Goal: Task Accomplishment & Management: Use online tool/utility

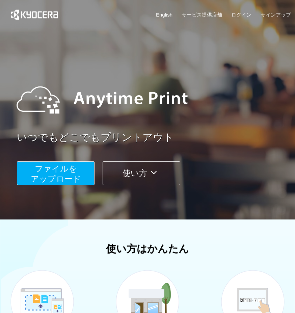
click at [50, 173] on span "ファイルを ​​アップロード" at bounding box center [56, 173] width 50 height 19
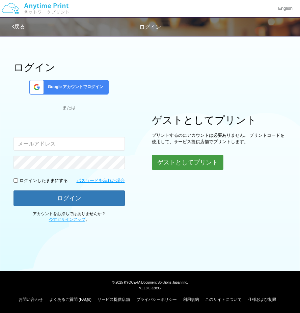
click at [166, 167] on button "ゲストとしてプリント" at bounding box center [188, 162] width 72 height 15
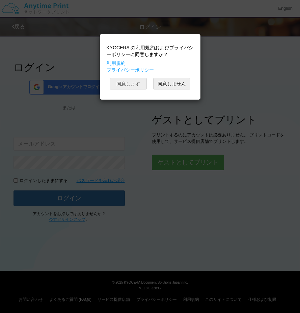
click at [133, 86] on button "同意します" at bounding box center [128, 83] width 37 height 11
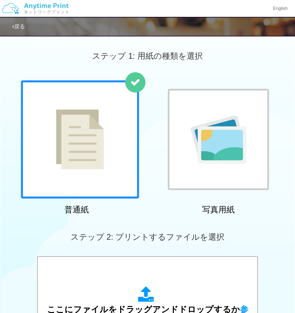
click at [180, 172] on div at bounding box center [218, 139] width 101 height 101
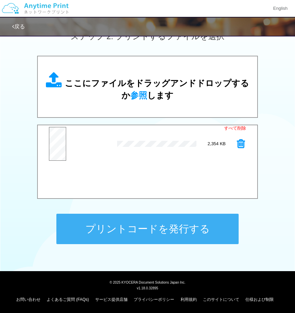
scroll to position [167, 0]
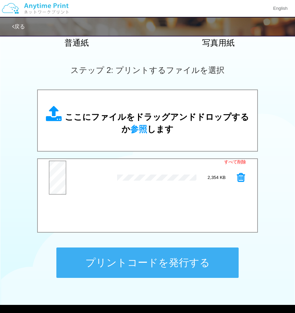
click at [86, 169] on div "プレビュー" at bounding box center [83, 178] width 69 height 34
click at [18, 27] on link "戻る" at bounding box center [18, 27] width 13 height 6
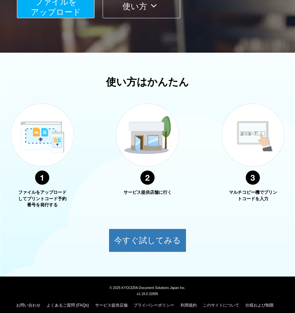
scroll to position [148, 0]
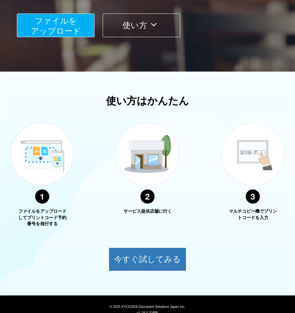
click at [65, 31] on span "ファイルを ​​アップロード" at bounding box center [56, 25] width 50 height 19
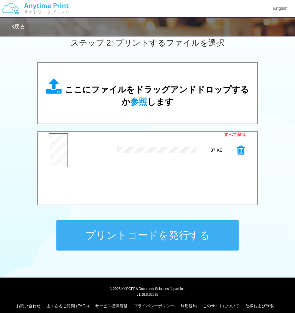
scroll to position [201, 0]
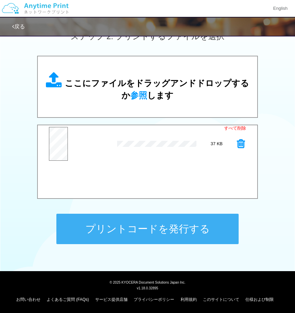
click at [99, 225] on button "プリントコードを発行する" at bounding box center [147, 229] width 182 height 30
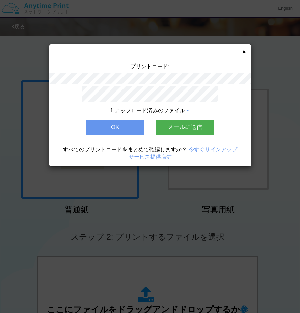
click at [94, 129] on button "OK" at bounding box center [115, 127] width 58 height 15
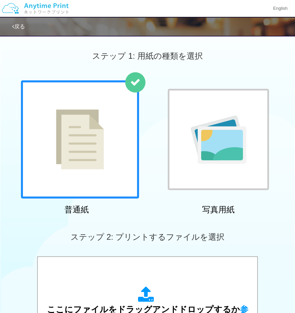
click at [181, 174] on div at bounding box center [218, 139] width 101 height 101
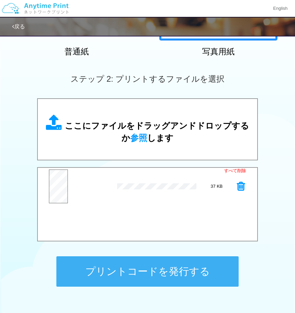
scroll to position [169, 0]
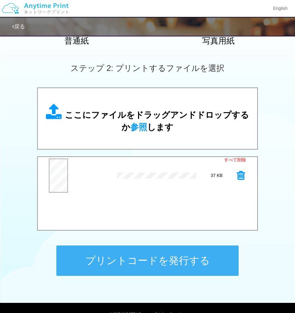
click at [95, 257] on button "プリントコードを発行する" at bounding box center [147, 260] width 182 height 30
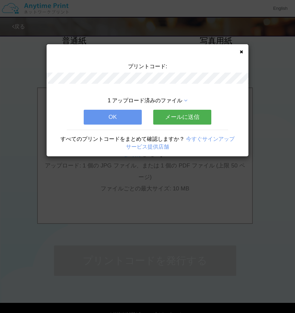
scroll to position [0, 0]
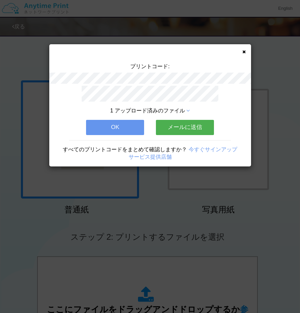
click at [103, 124] on button "OK" at bounding box center [115, 127] width 58 height 15
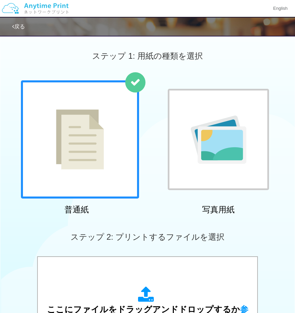
click at [192, 152] on img at bounding box center [219, 139] width 56 height 48
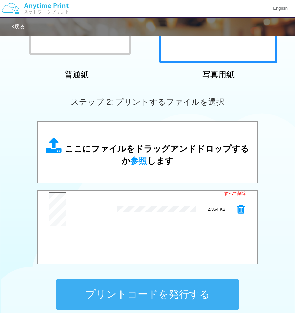
scroll to position [169, 0]
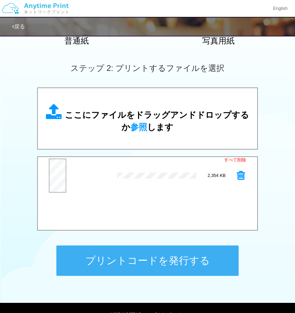
click at [101, 262] on button "プリントコードを発行する" at bounding box center [147, 260] width 182 height 30
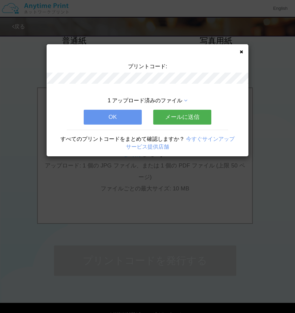
scroll to position [0, 0]
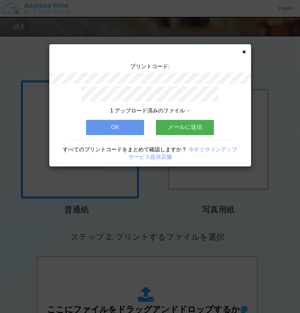
click at [111, 126] on button "OK" at bounding box center [115, 127] width 58 height 15
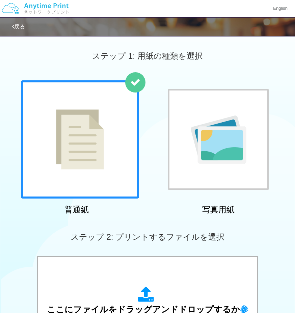
click at [40, 73] on div "ステップ 1: 用紙の種類を選択" at bounding box center [147, 56] width 295 height 49
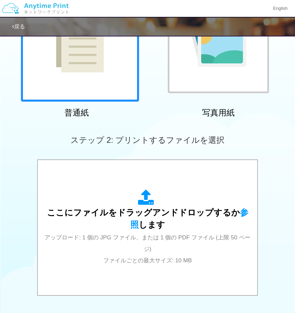
scroll to position [101, 0]
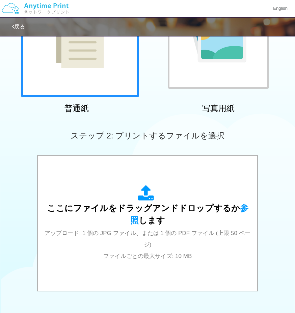
click at [182, 80] on div at bounding box center [218, 38] width 101 height 101
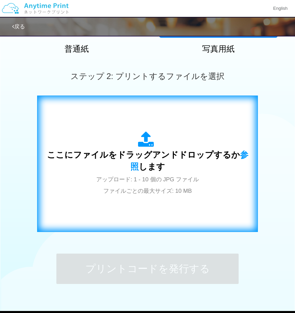
scroll to position [169, 0]
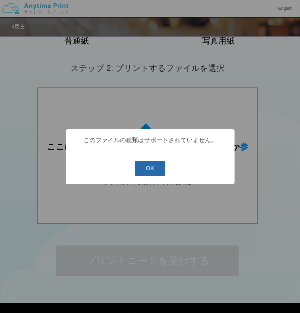
click at [140, 169] on button "OK" at bounding box center [150, 168] width 30 height 15
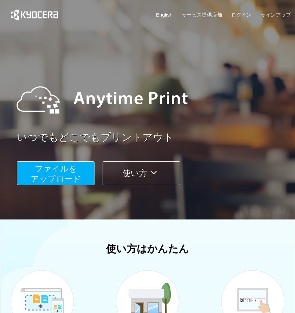
click at [71, 177] on span "ファイルを ​​アップロード" at bounding box center [56, 173] width 50 height 19
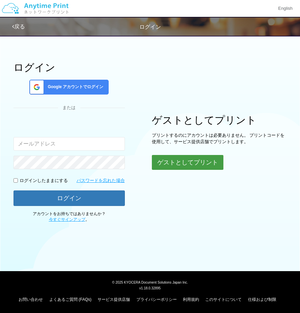
click at [162, 165] on button "ゲストとしてプリント" at bounding box center [188, 162] width 72 height 15
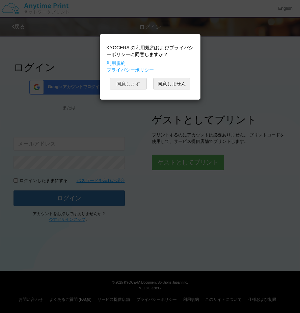
click at [130, 85] on button "同意します" at bounding box center [128, 83] width 37 height 11
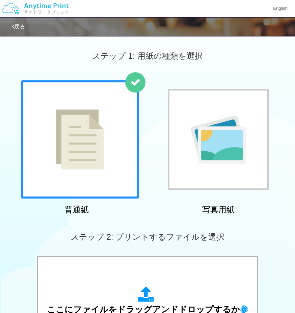
click at [193, 156] on img at bounding box center [219, 139] width 56 height 48
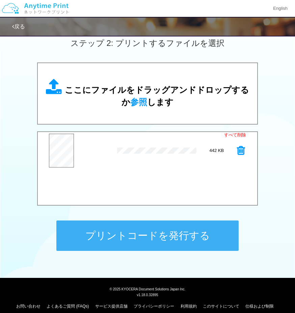
scroll to position [167, 0]
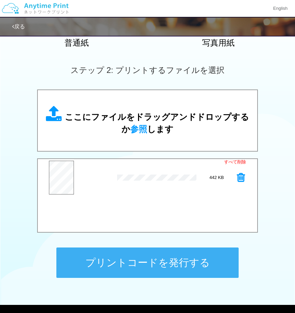
click at [77, 260] on button "プリントコードを発行する" at bounding box center [147, 262] width 182 height 30
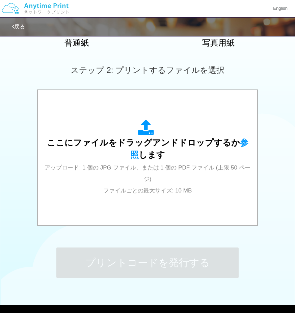
scroll to position [0, 0]
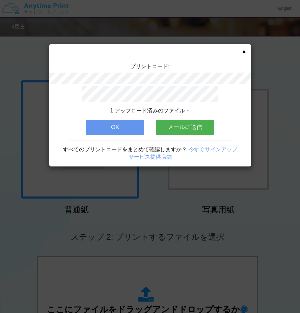
click at [100, 130] on button "OK" at bounding box center [115, 127] width 58 height 15
